Goal: Task Accomplishment & Management: Complete application form

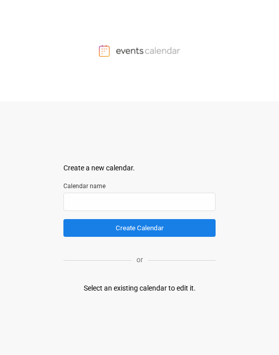
click at [100, 188] on label "Calendar name" at bounding box center [139, 185] width 152 height 9
click at [109, 199] on input "text" at bounding box center [139, 202] width 152 height 18
click at [106, 169] on div "Create a new calendar." at bounding box center [139, 168] width 152 height 11
click at [110, 166] on div "Create a new calendar." at bounding box center [139, 168] width 152 height 11
click at [118, 201] on input "text" at bounding box center [139, 202] width 152 height 18
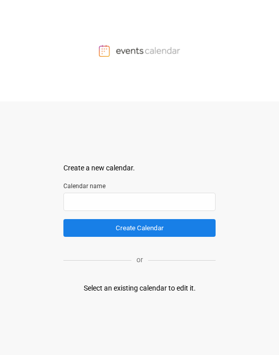
click at [145, 257] on p "or" at bounding box center [139, 259] width 17 height 11
drag, startPoint x: 94, startPoint y: 0, endPoint x: 298, endPoint y: 11, distance: 204.5
click at [260, 11] on html "Create a new calendar. Select a container to insert the calendar into. Calendar…" at bounding box center [139, 177] width 279 height 355
